Goal: Information Seeking & Learning: Learn about a topic

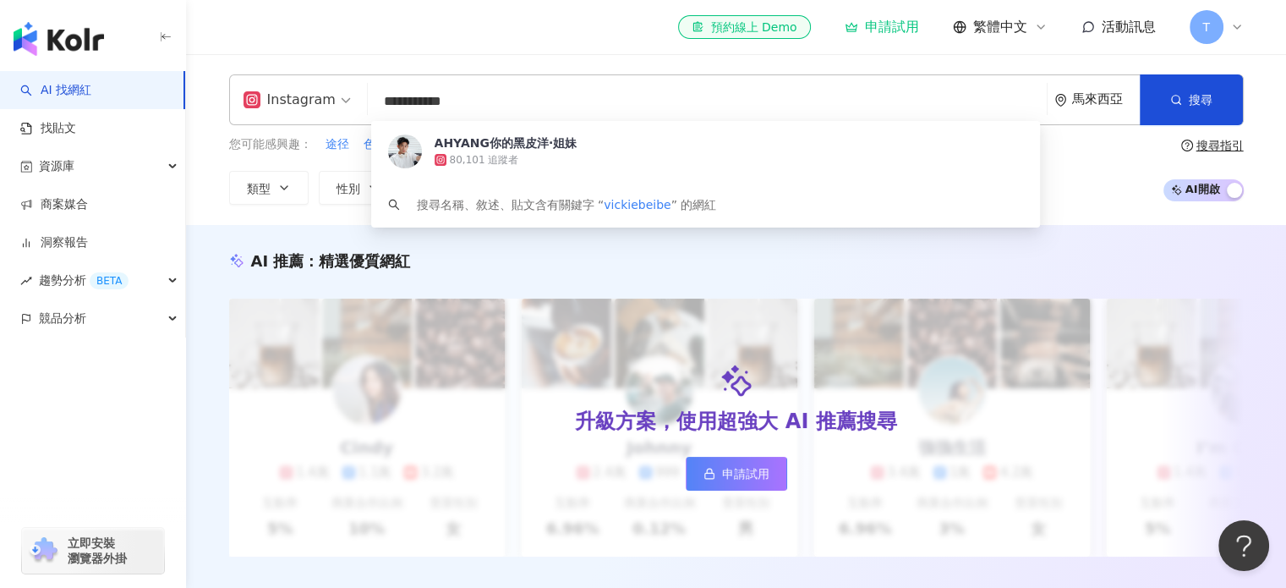
type input "**********"
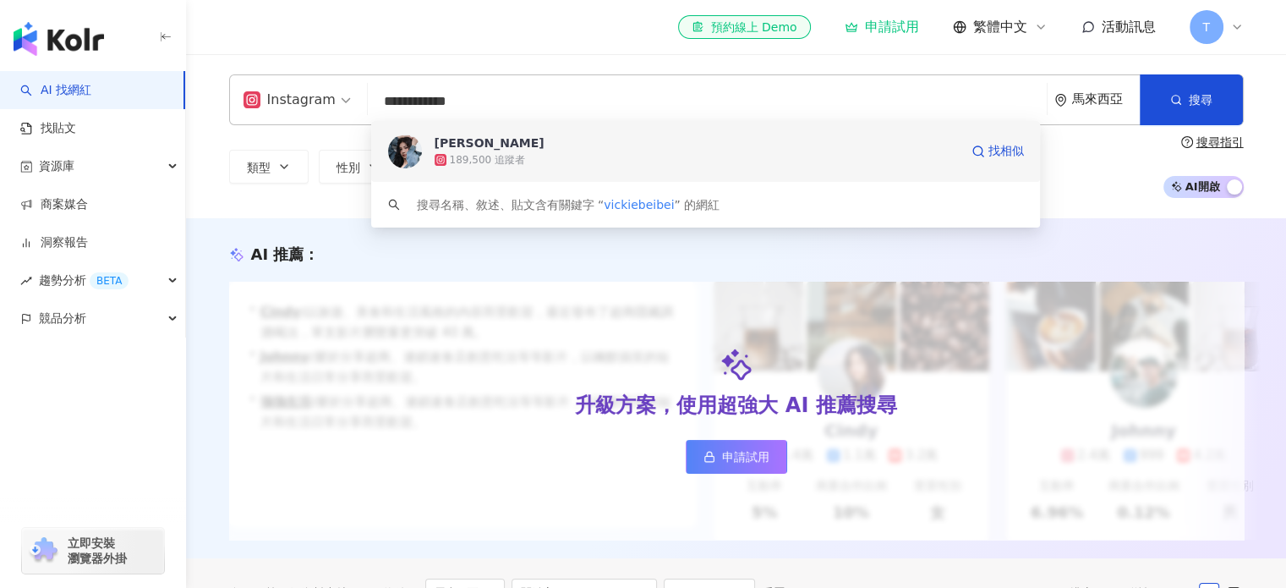
click at [482, 156] on div "189,500 追蹤者" at bounding box center [487, 160] width 75 height 14
